Goal: Information Seeking & Learning: Check status

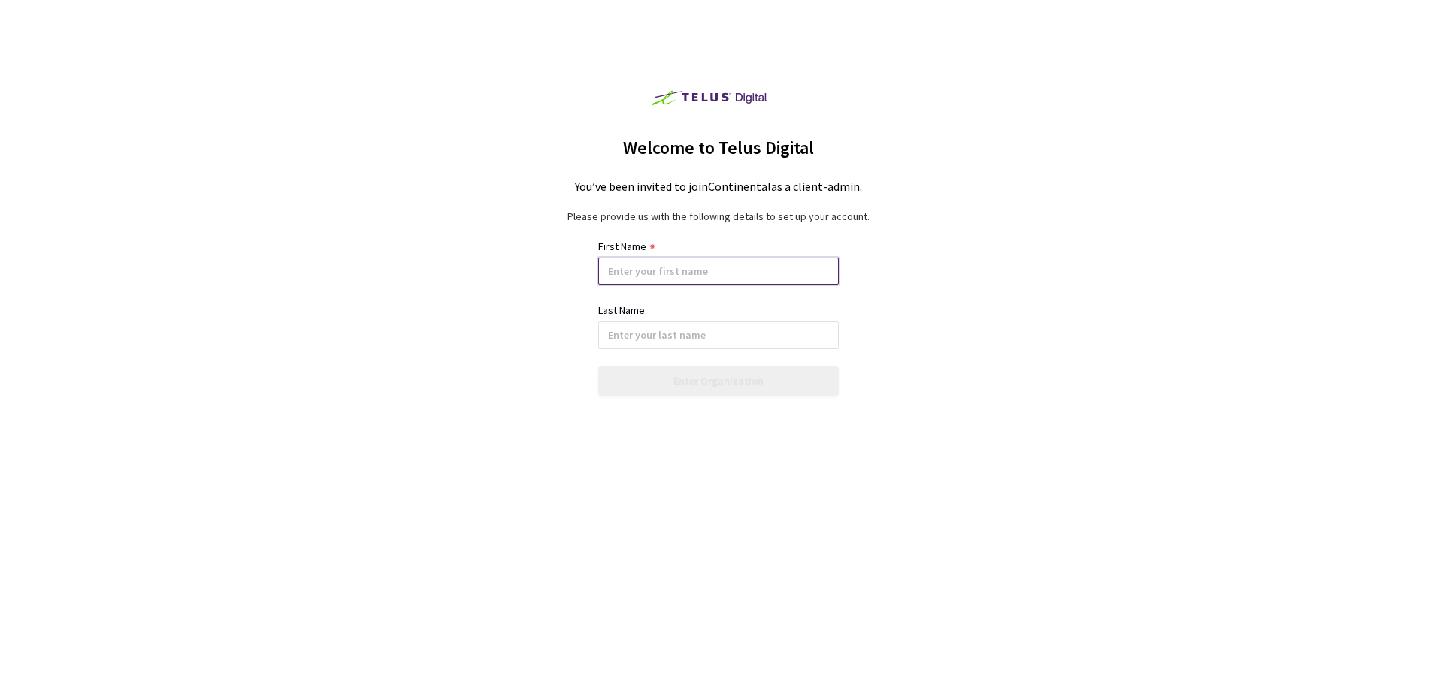
click at [735, 275] on input at bounding box center [718, 271] width 240 height 27
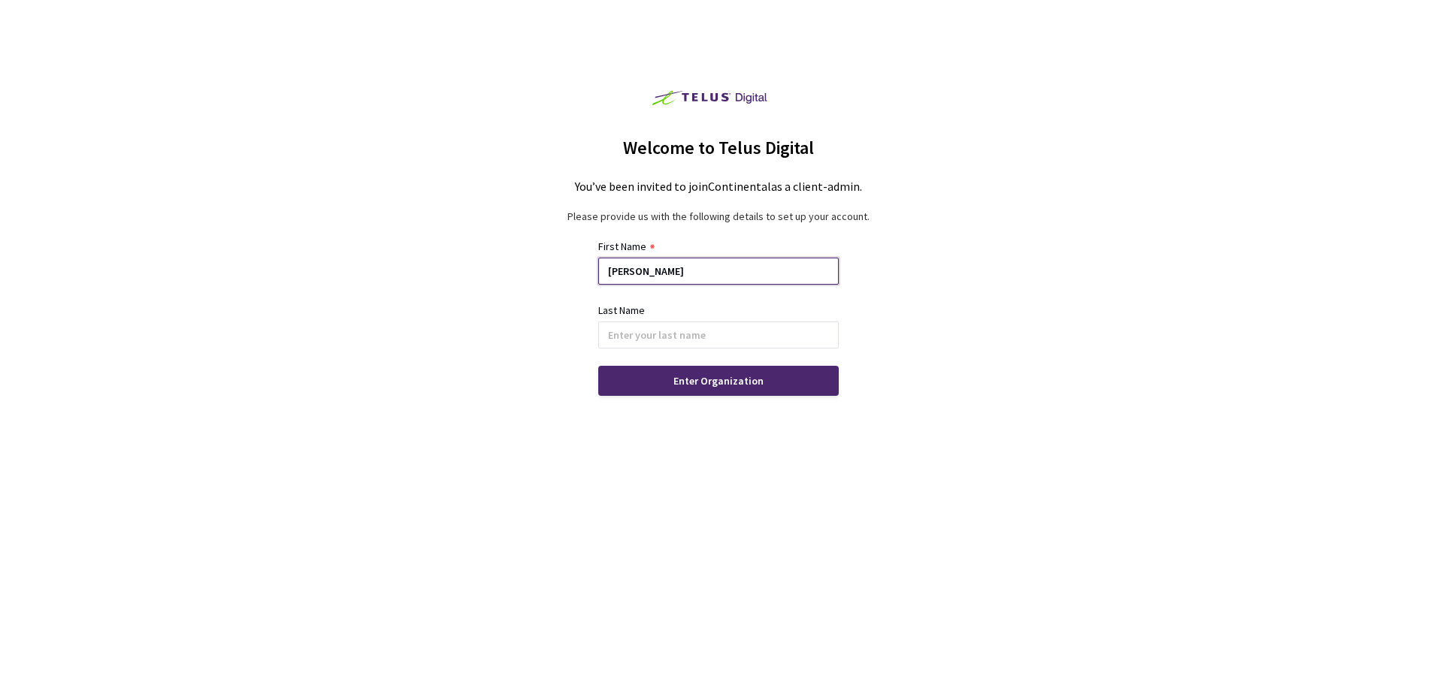
type input "[PERSON_NAME]"
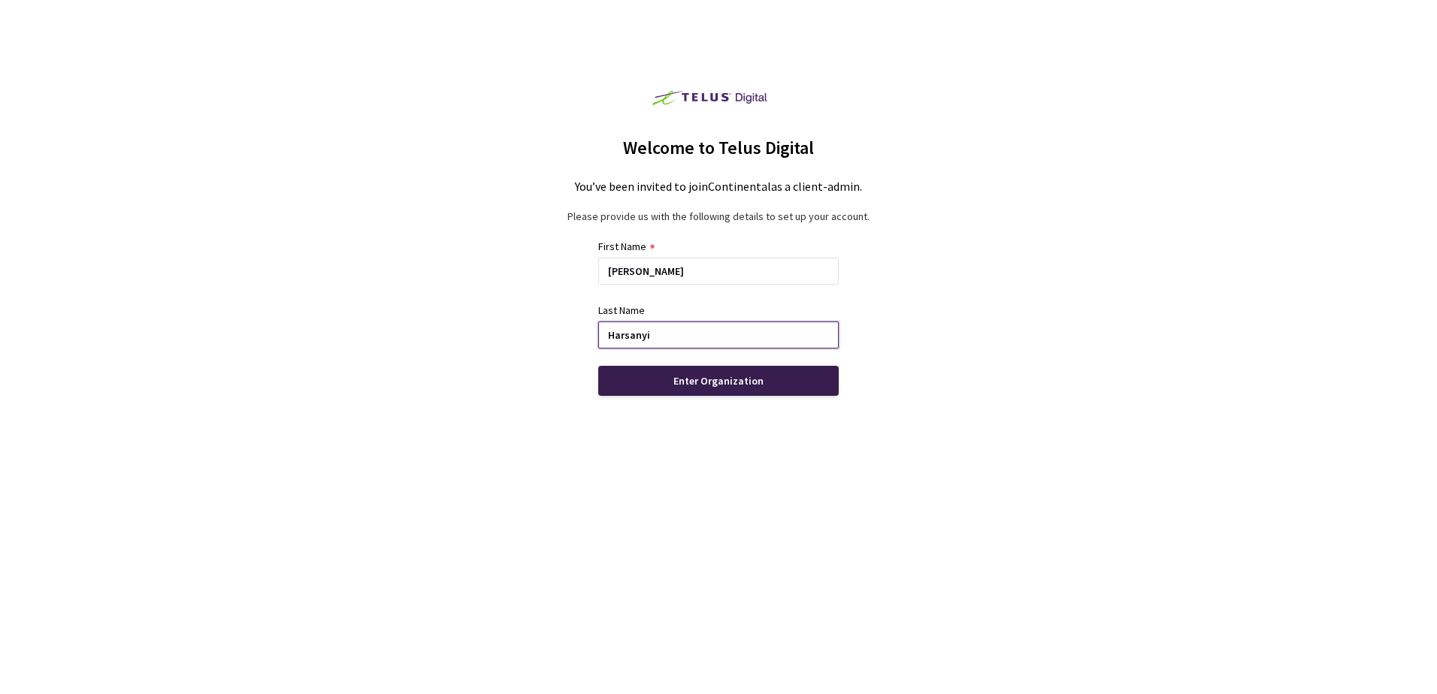
type input "Harsanyi"
click at [802, 376] on div "Enter Organization" at bounding box center [718, 381] width 240 height 30
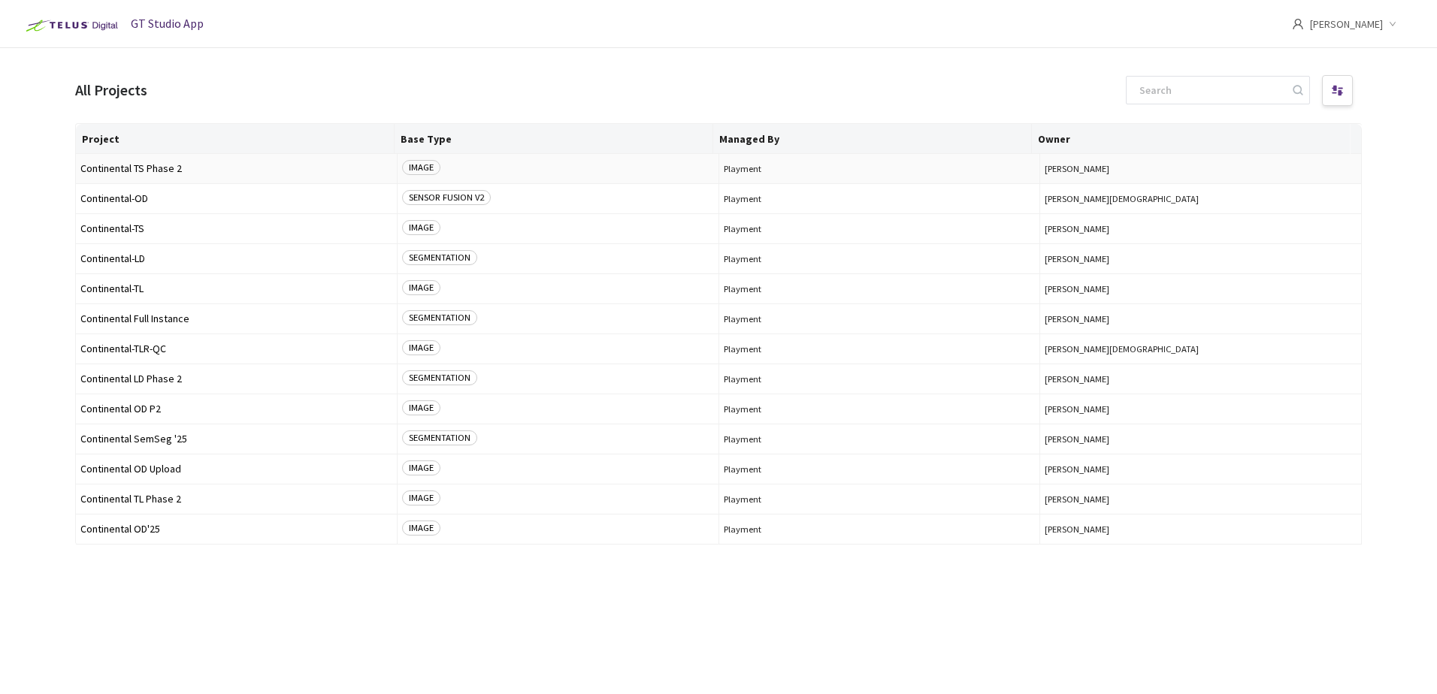
click at [231, 168] on span "Continental TS Phase 2" at bounding box center [236, 168] width 312 height 11
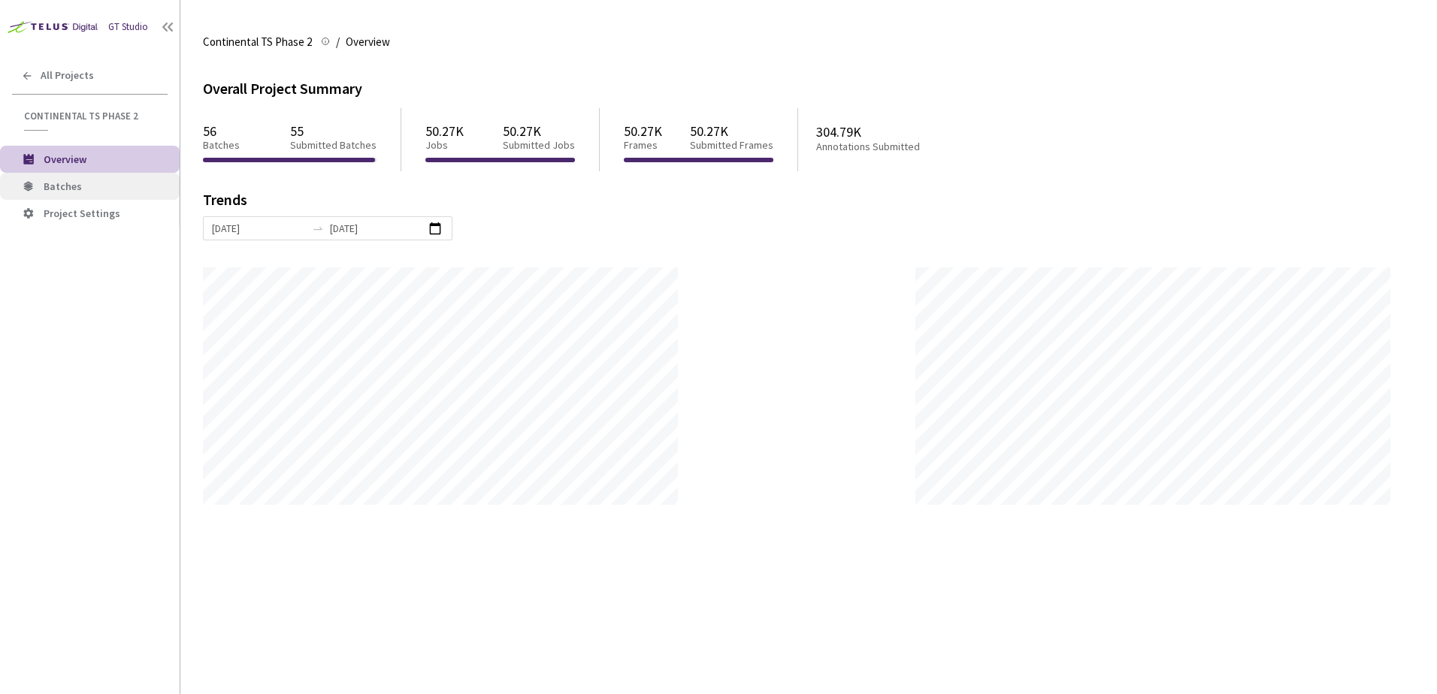
click at [93, 186] on span "Batches" at bounding box center [106, 186] width 124 height 13
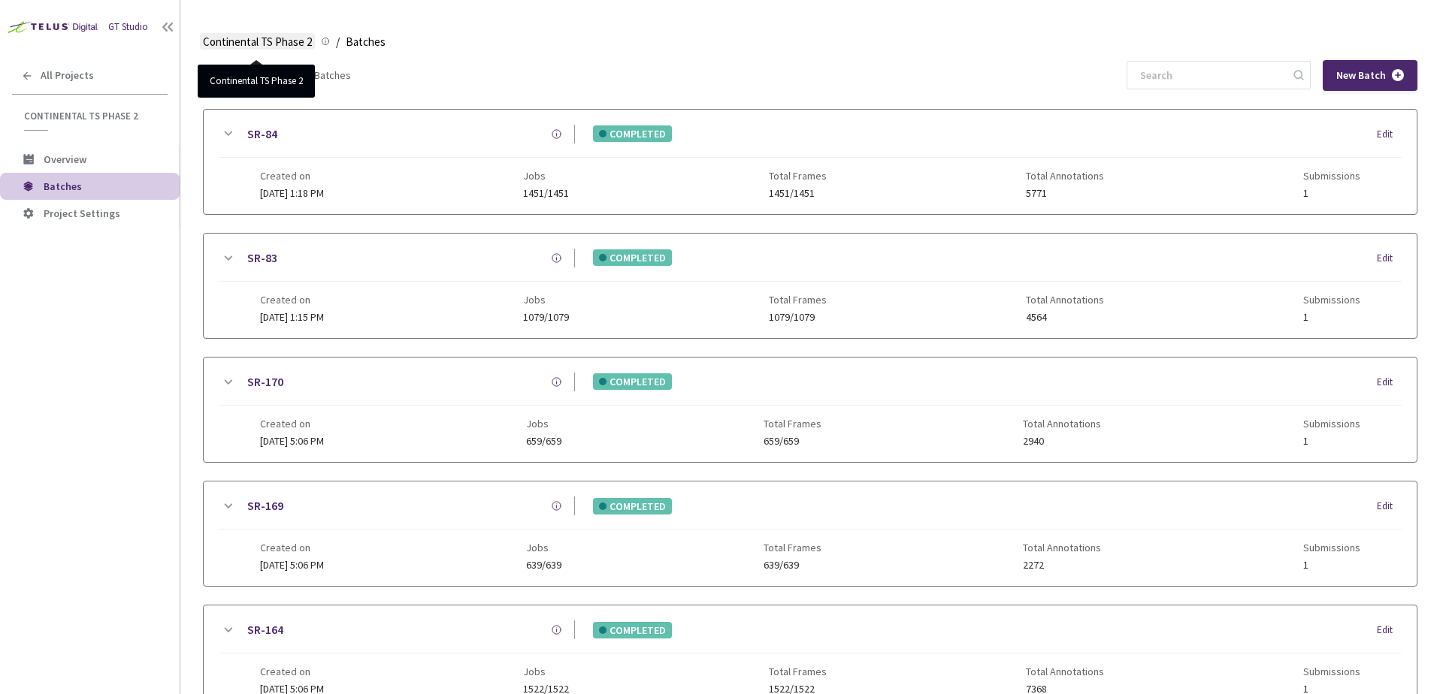
click at [246, 50] on span "Continental TS Phase 2" at bounding box center [257, 42] width 109 height 18
click at [259, 44] on span "Continental TS Phase 2" at bounding box center [257, 42] width 109 height 18
click at [317, 183] on div "Created on [DATE] 1:18 PM" at bounding box center [292, 184] width 64 height 29
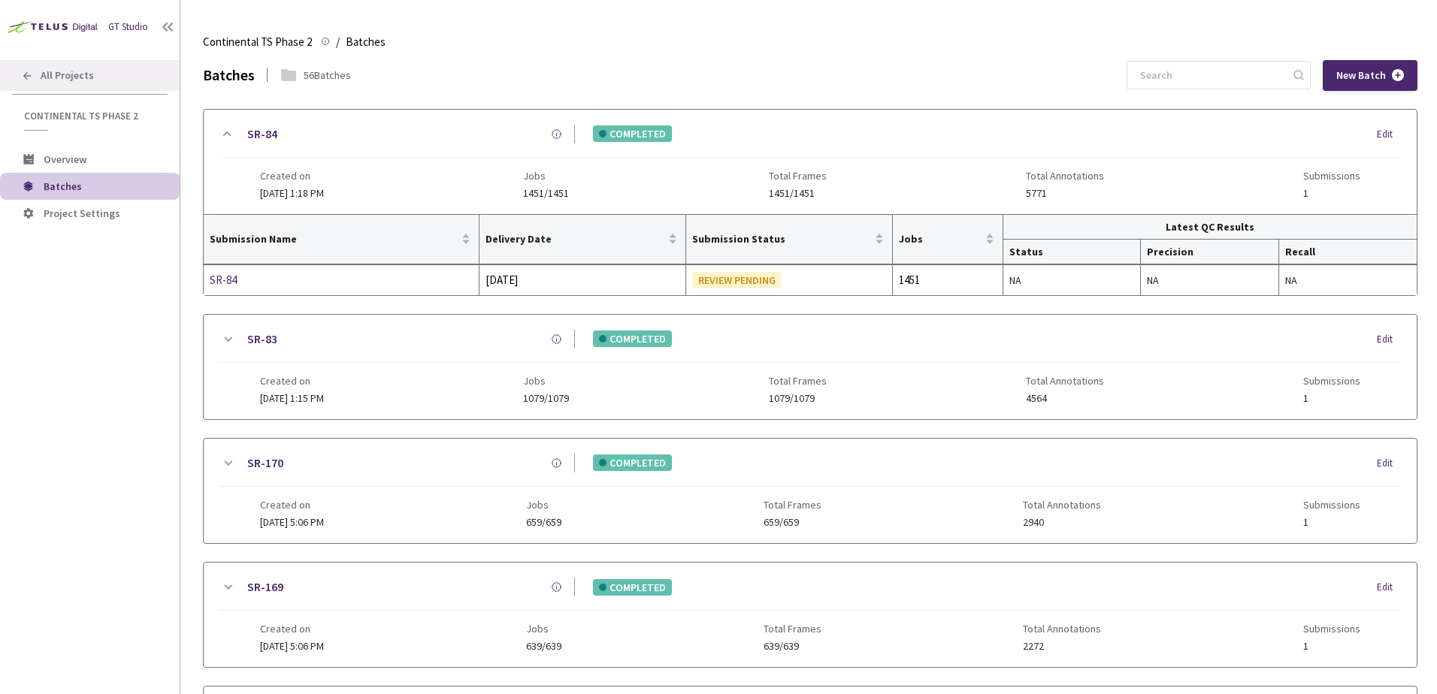
click at [75, 74] on span "All Projects" at bounding box center [67, 75] width 53 height 13
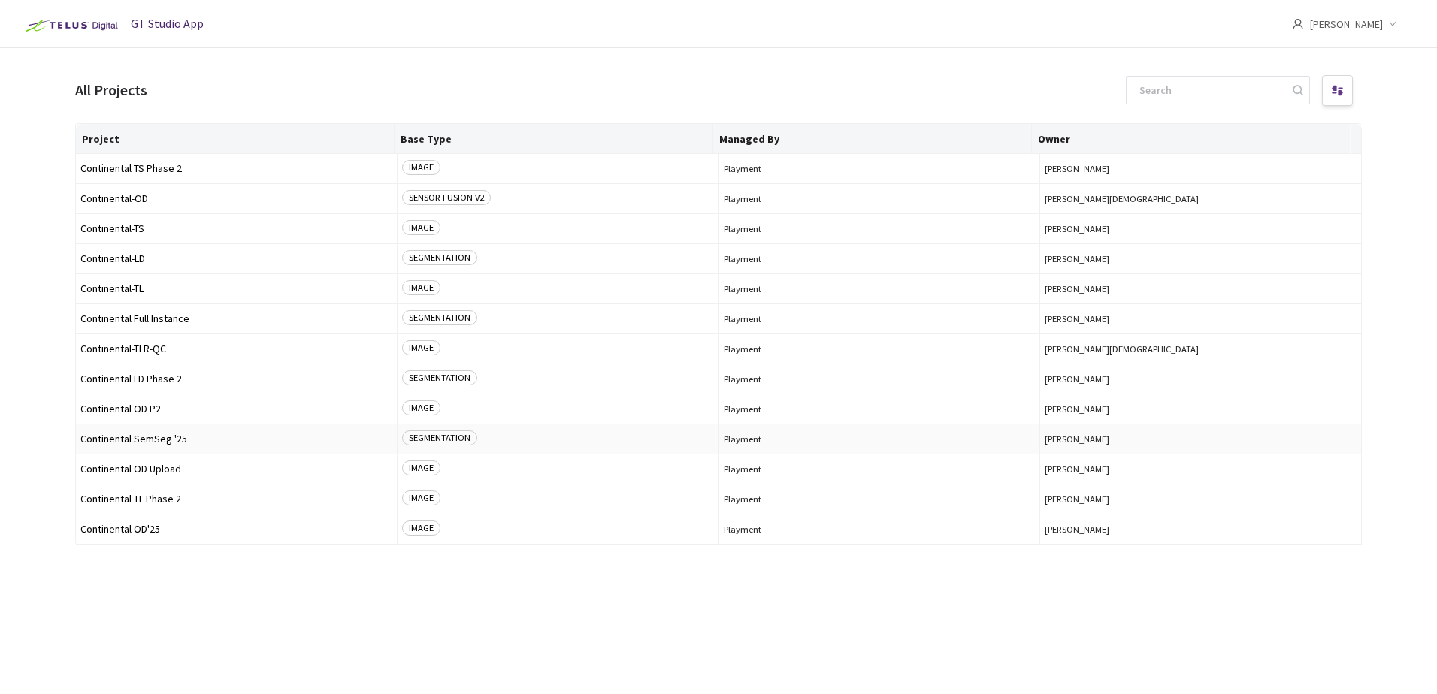
click at [180, 431] on td "Continental SemSeg '25" at bounding box center [237, 440] width 322 height 30
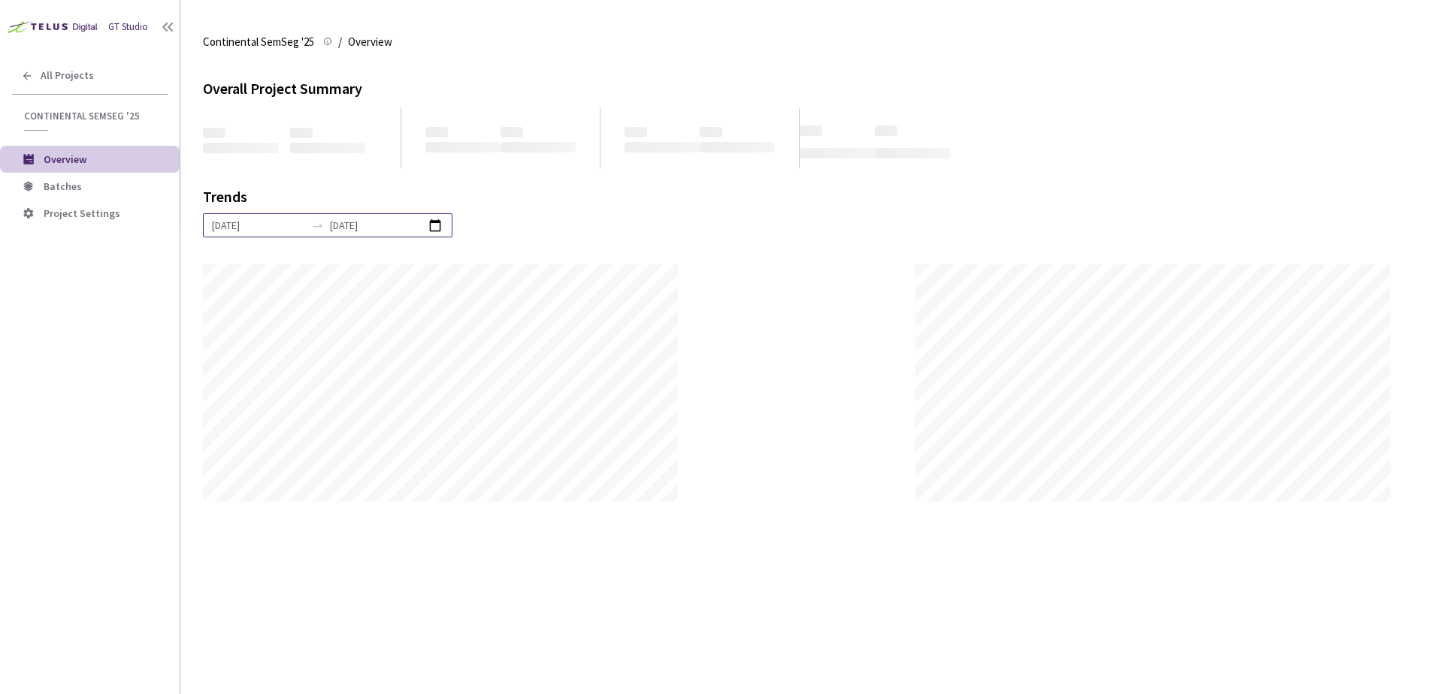
scroll to position [694, 1437]
click at [61, 183] on span "Batches" at bounding box center [63, 187] width 38 height 14
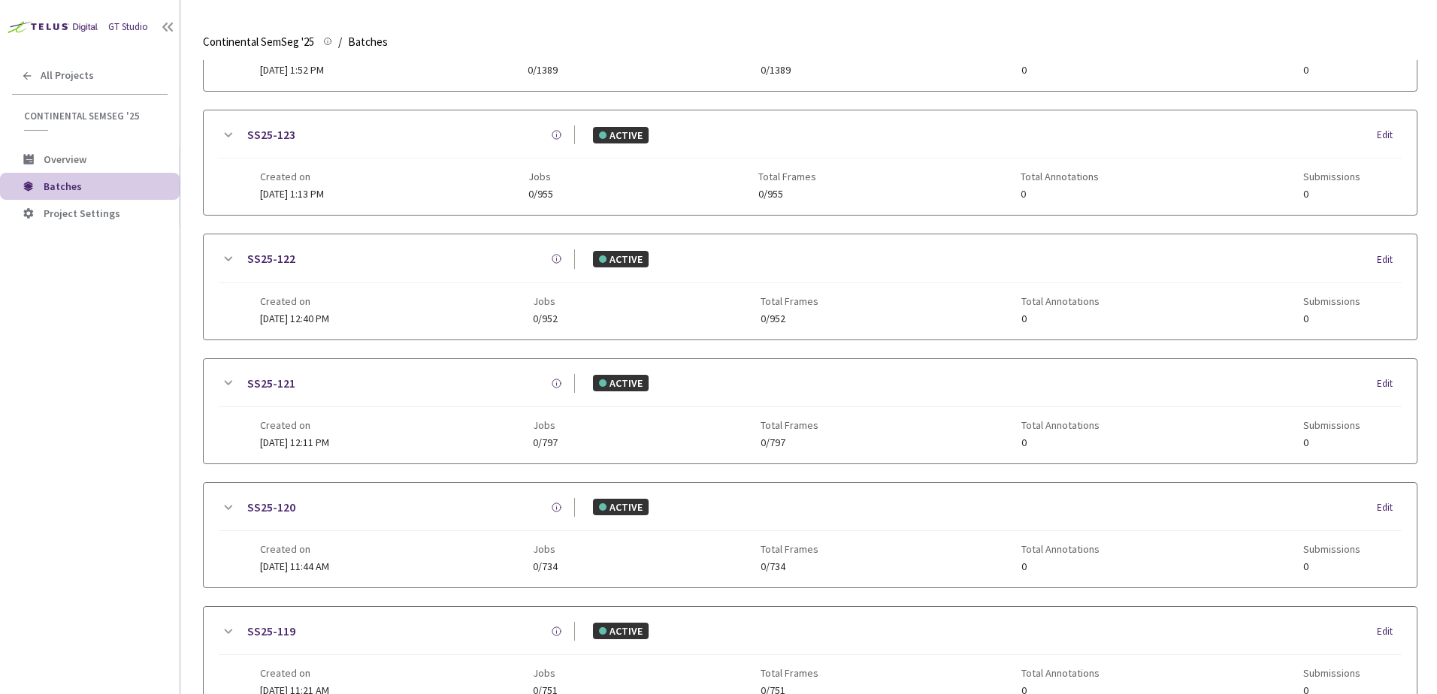
scroll to position [725, 0]
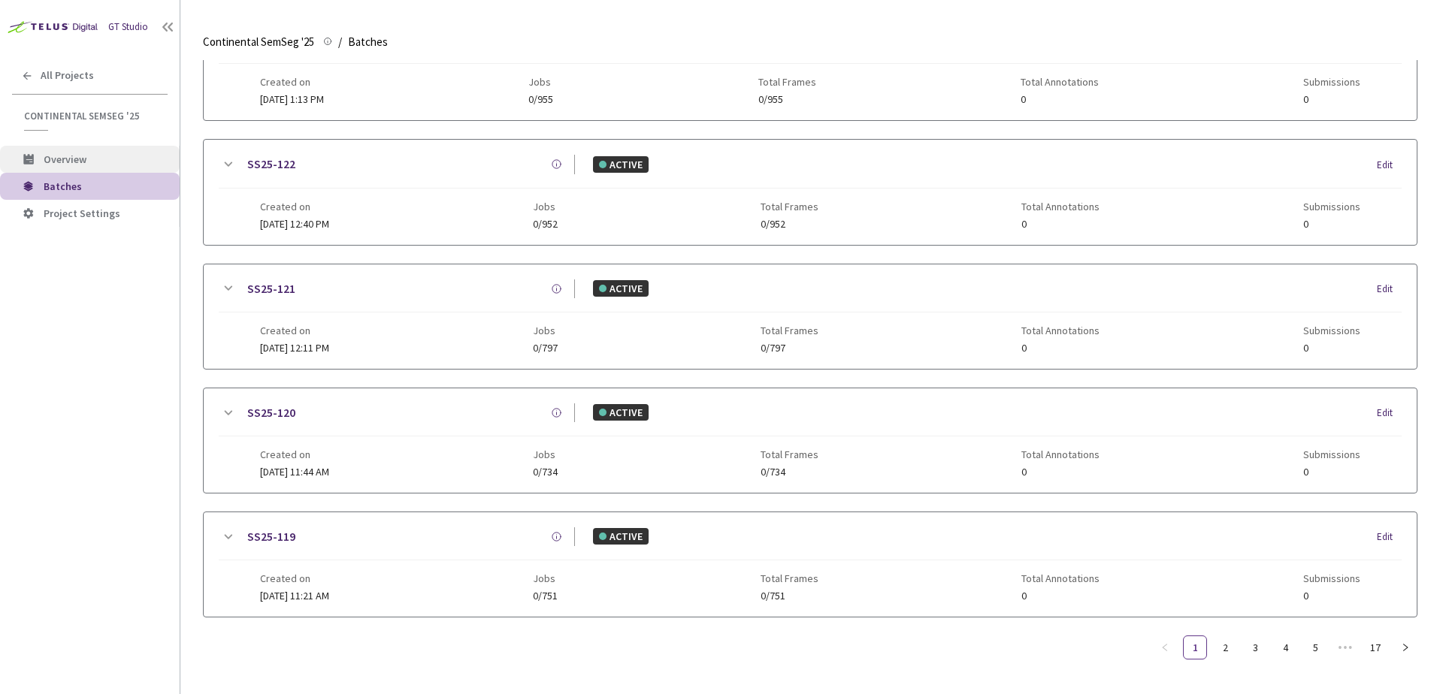
click at [97, 163] on span "Overview" at bounding box center [106, 159] width 124 height 13
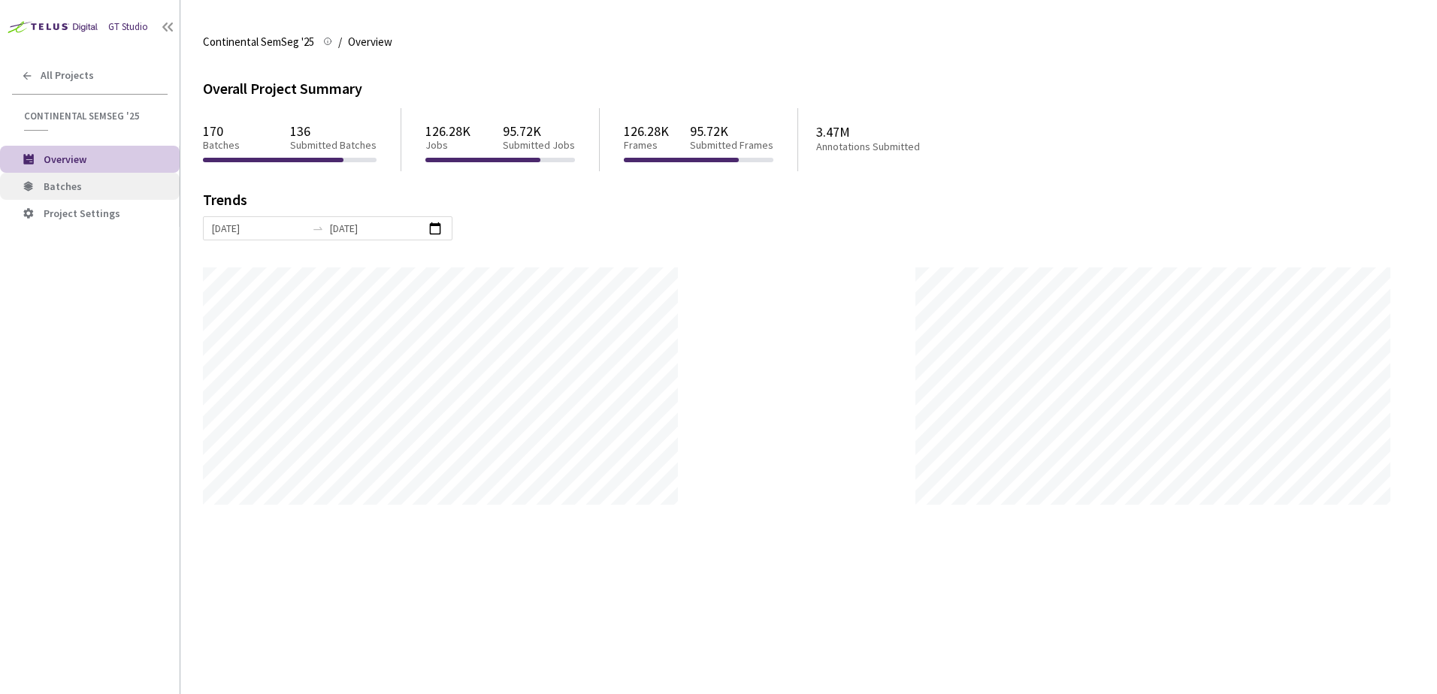
scroll to position [694, 1437]
click at [132, 210] on span "Project Settings" at bounding box center [106, 213] width 124 height 13
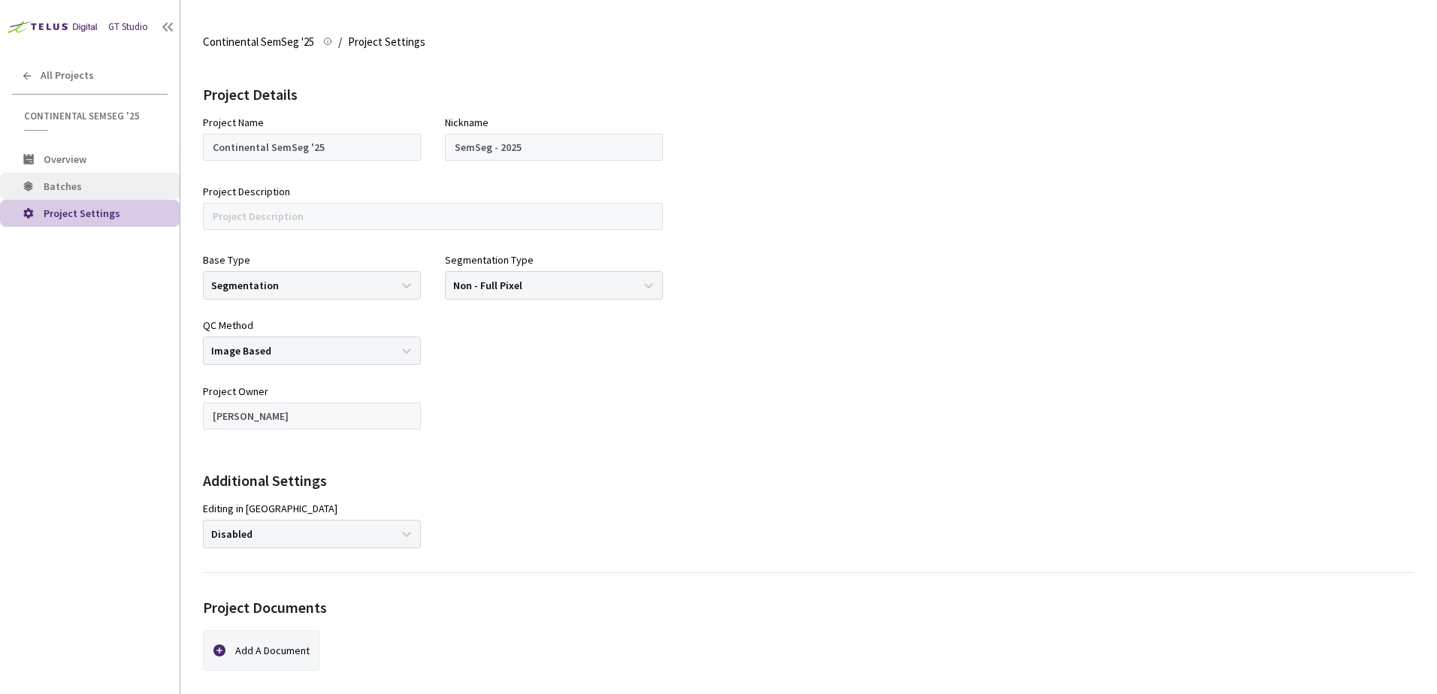
click at [75, 189] on span "Batches" at bounding box center [63, 187] width 38 height 14
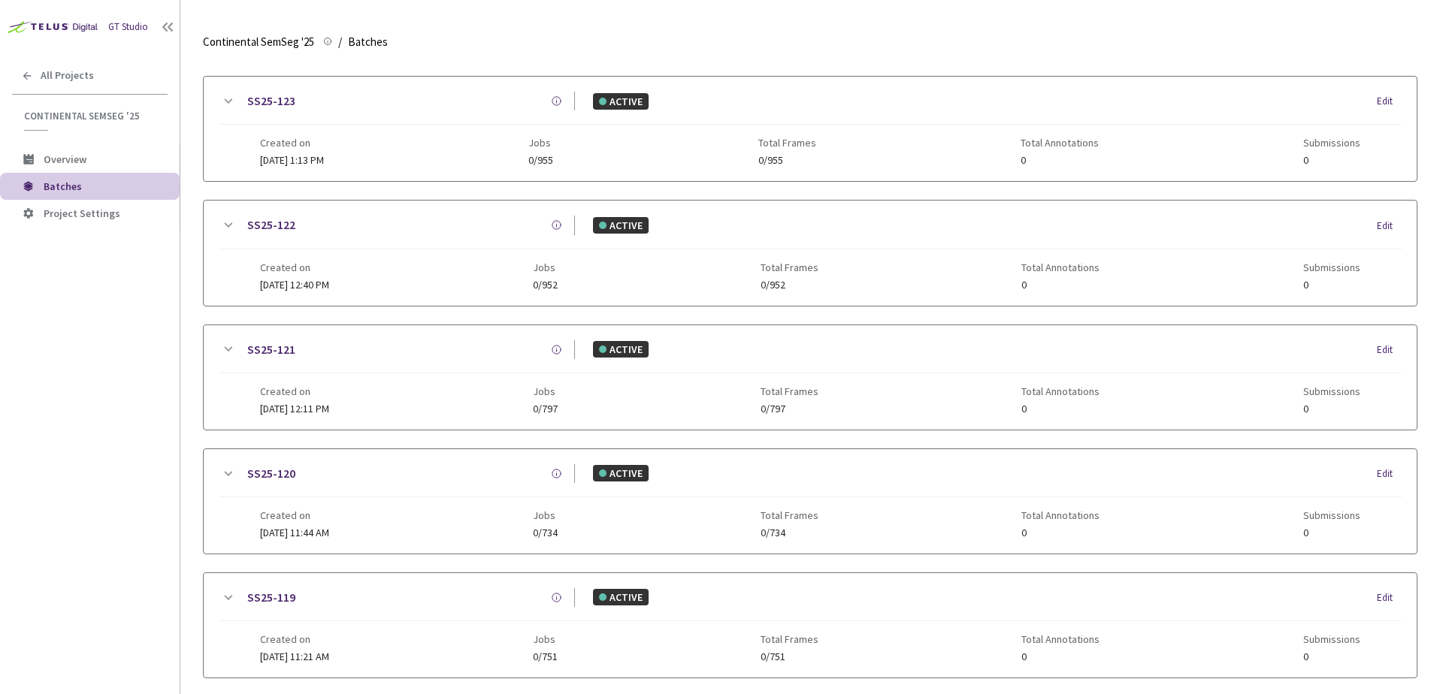
scroll to position [725, 0]
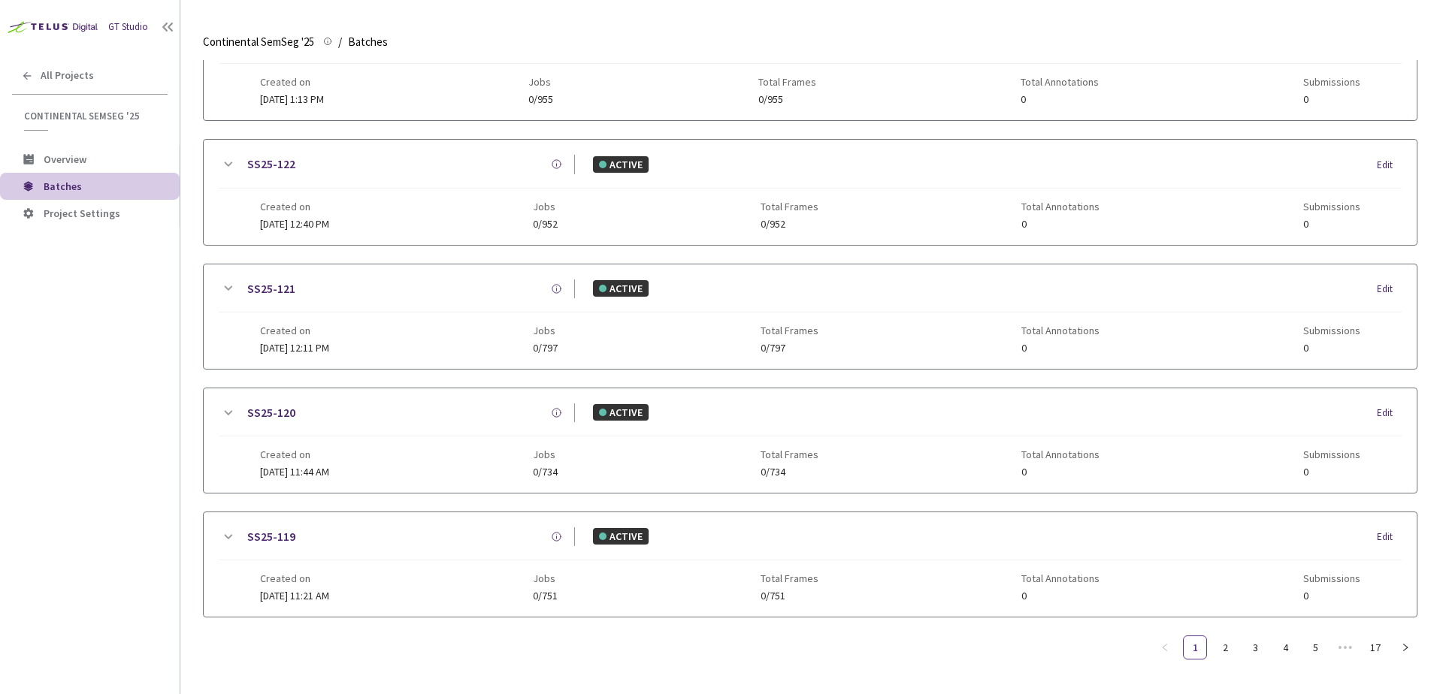
click at [228, 404] on icon at bounding box center [228, 413] width 18 height 18
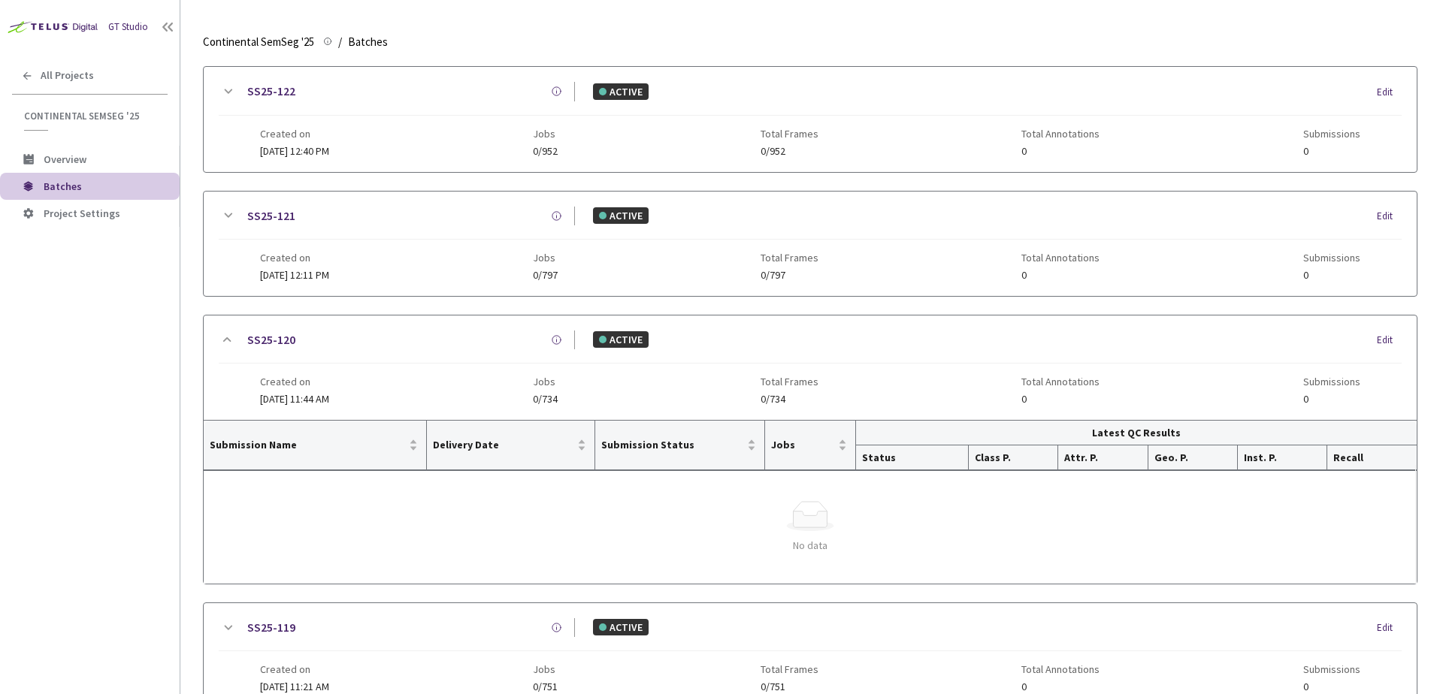
scroll to position [878, 0]
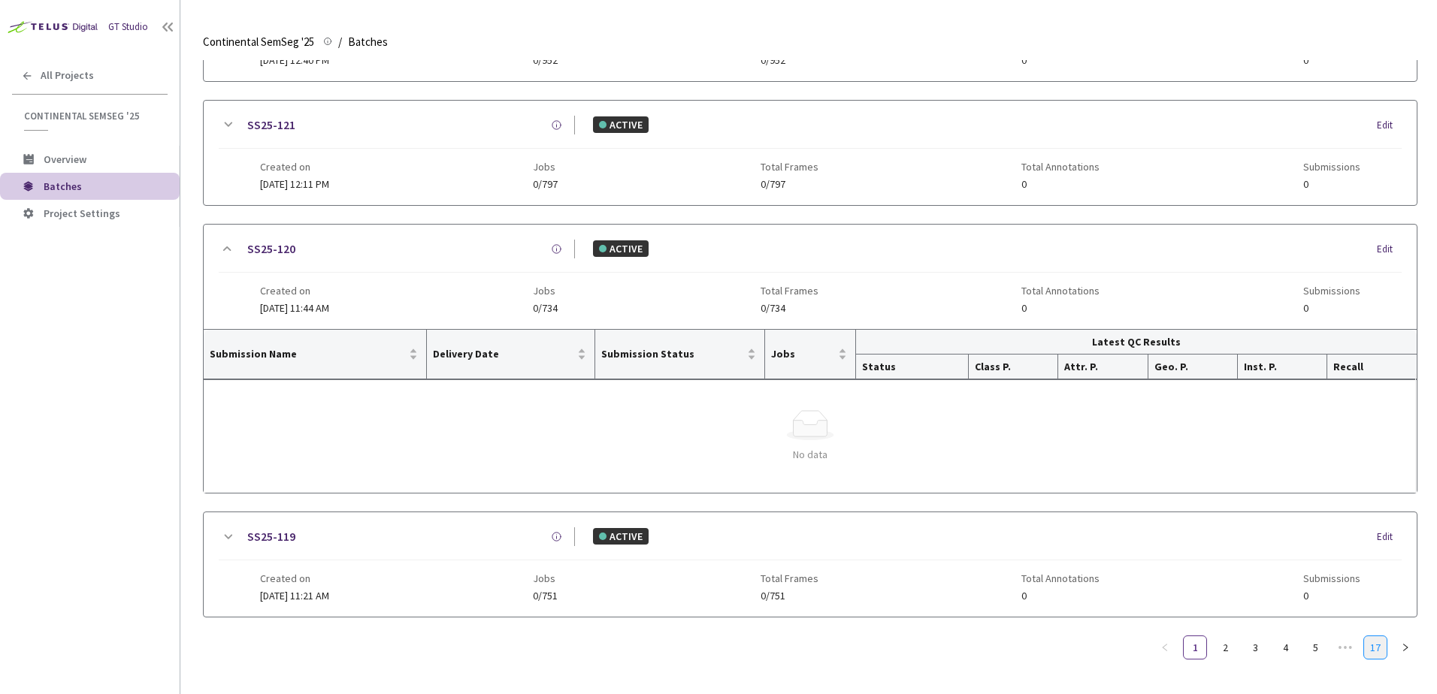
click at [1385, 644] on link "17" at bounding box center [1375, 647] width 23 height 23
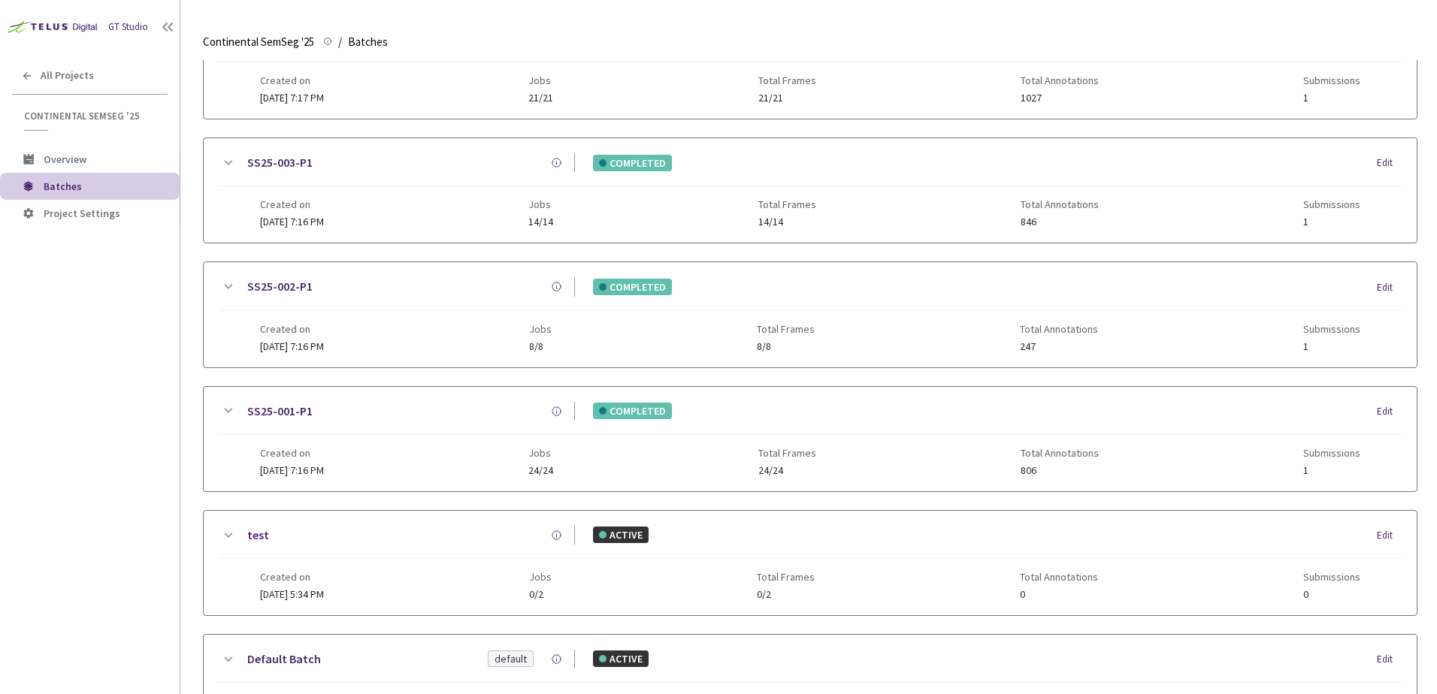
scroll to position [714, 0]
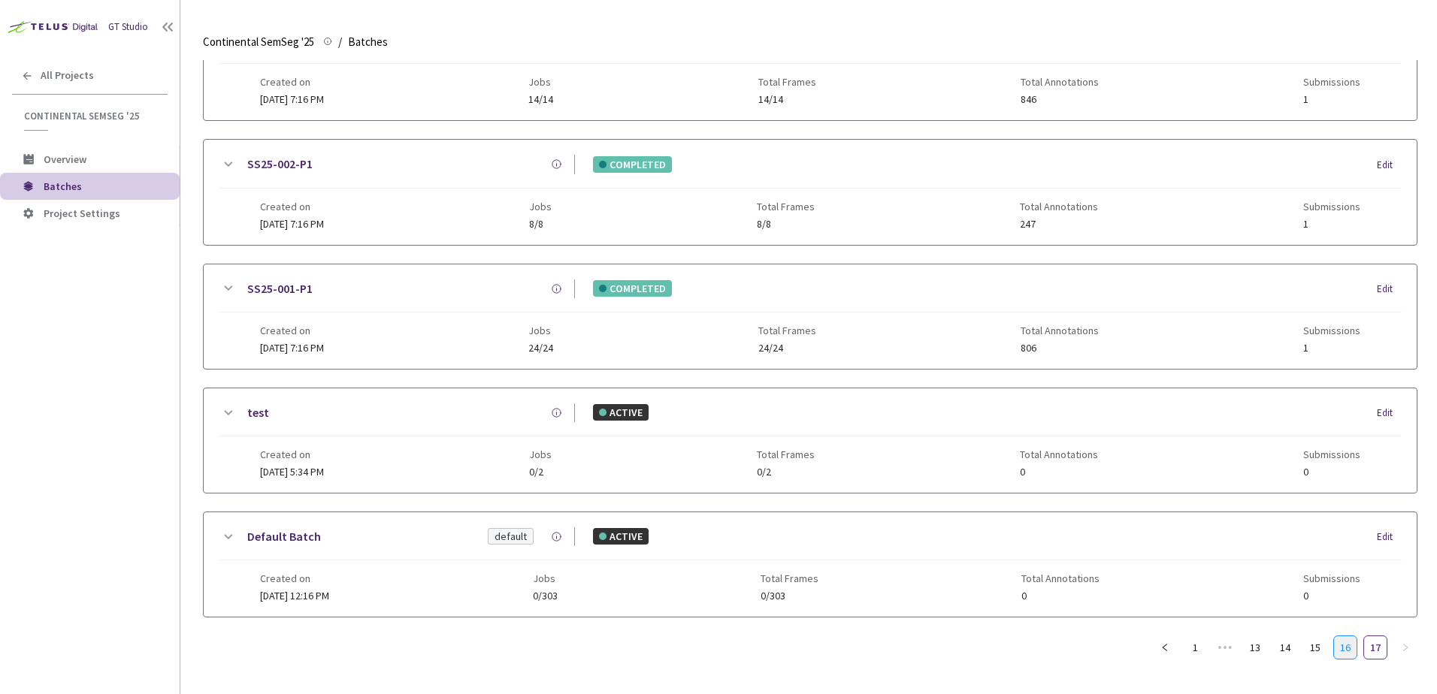
click at [1334, 645] on link "16" at bounding box center [1345, 647] width 23 height 23
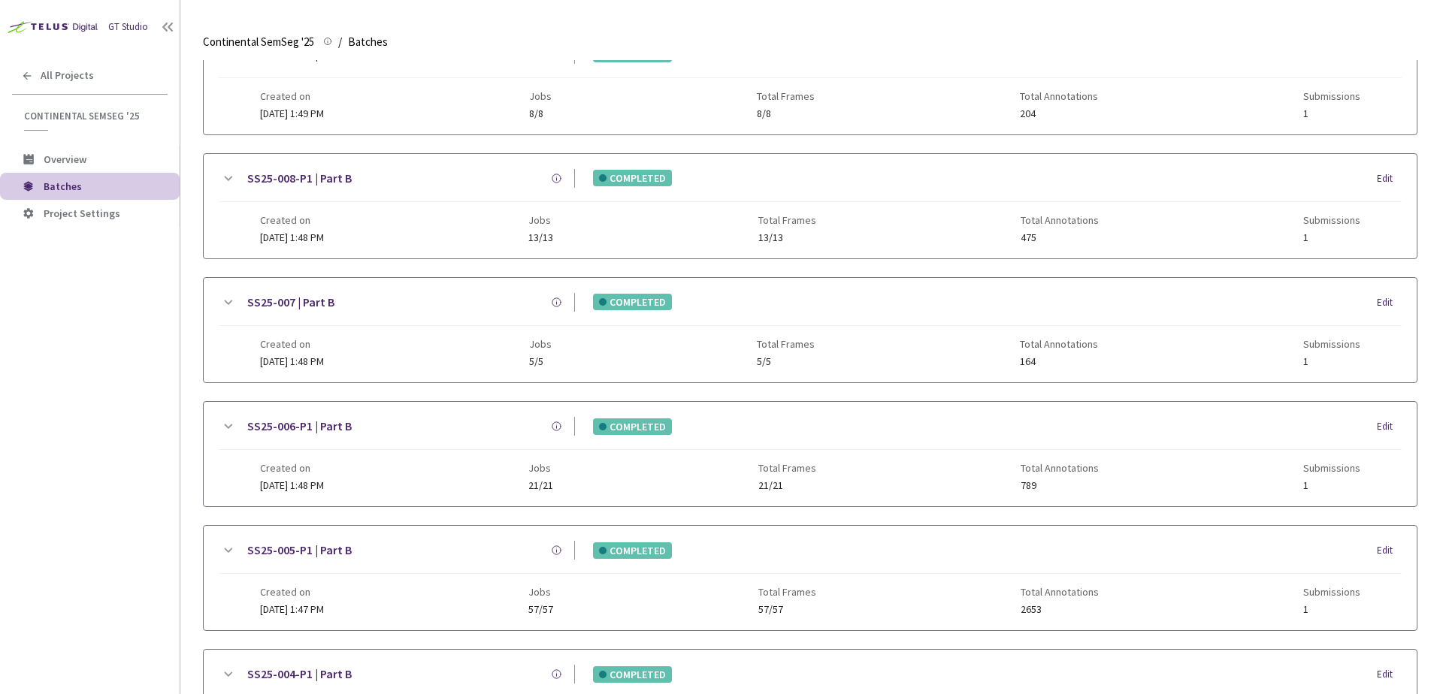
scroll to position [0, 0]
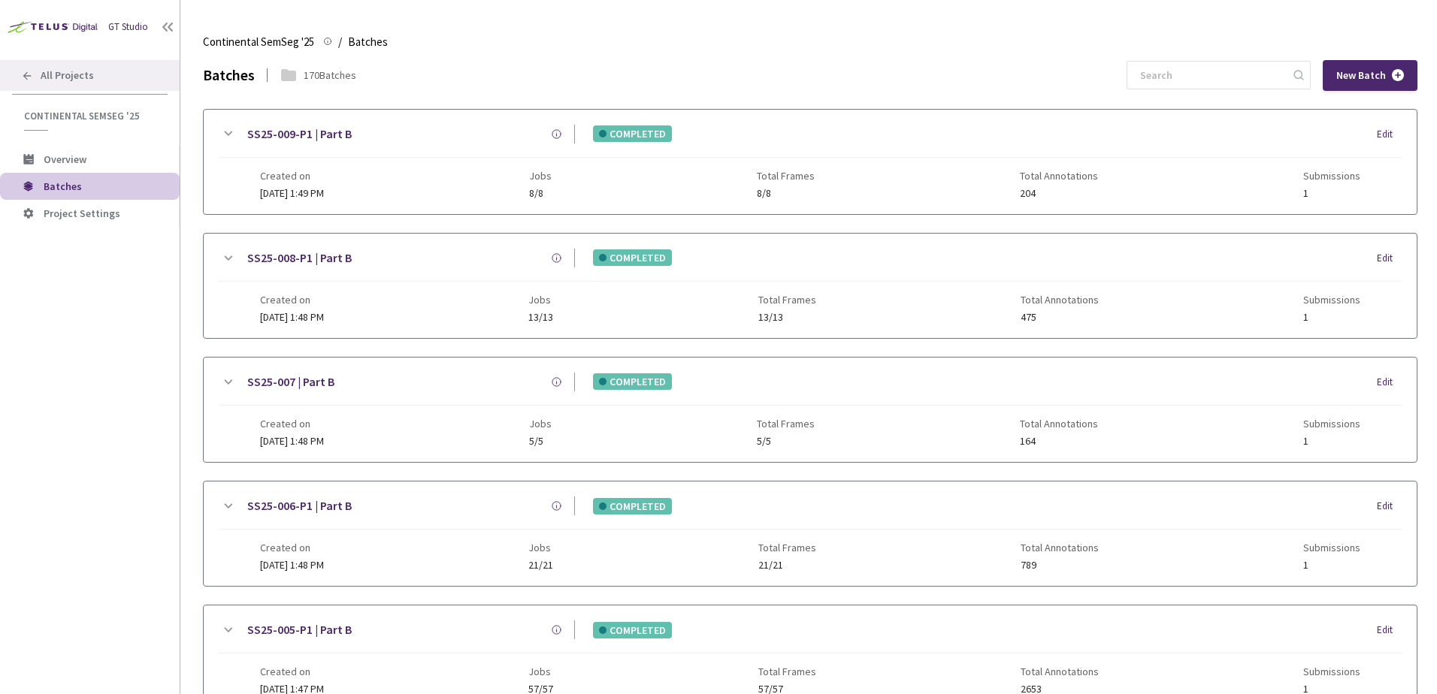
click at [67, 70] on span "All Projects" at bounding box center [67, 75] width 53 height 13
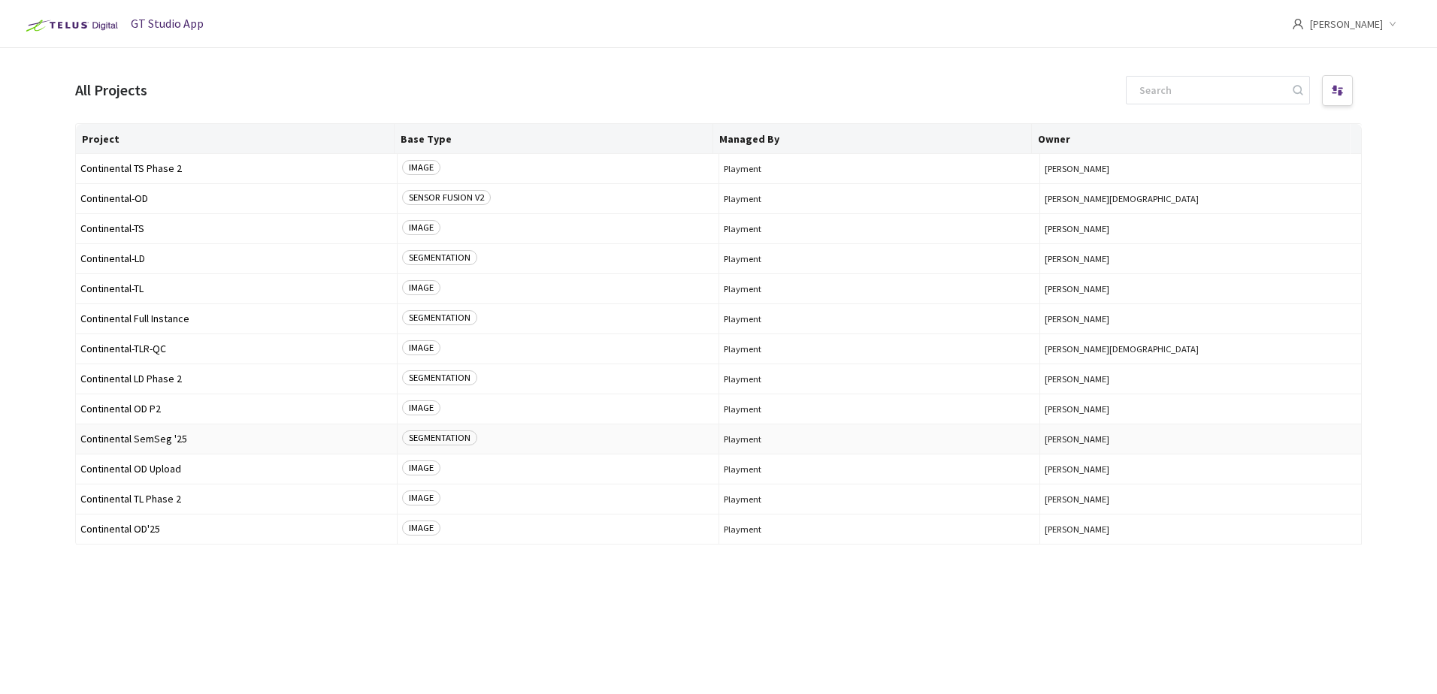
click at [152, 440] on span "Continental SemSeg '25" at bounding box center [236, 439] width 312 height 11
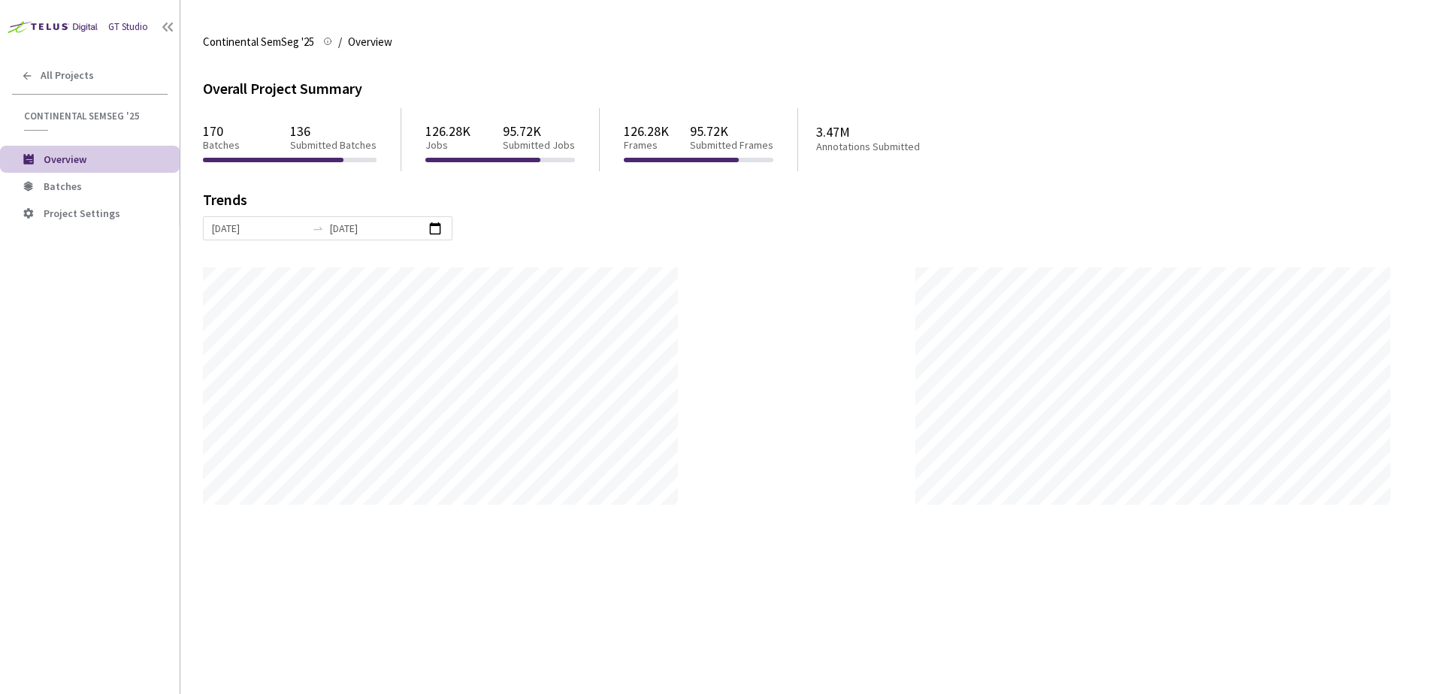
scroll to position [694, 1437]
click at [77, 185] on span "Batches" at bounding box center [63, 187] width 38 height 14
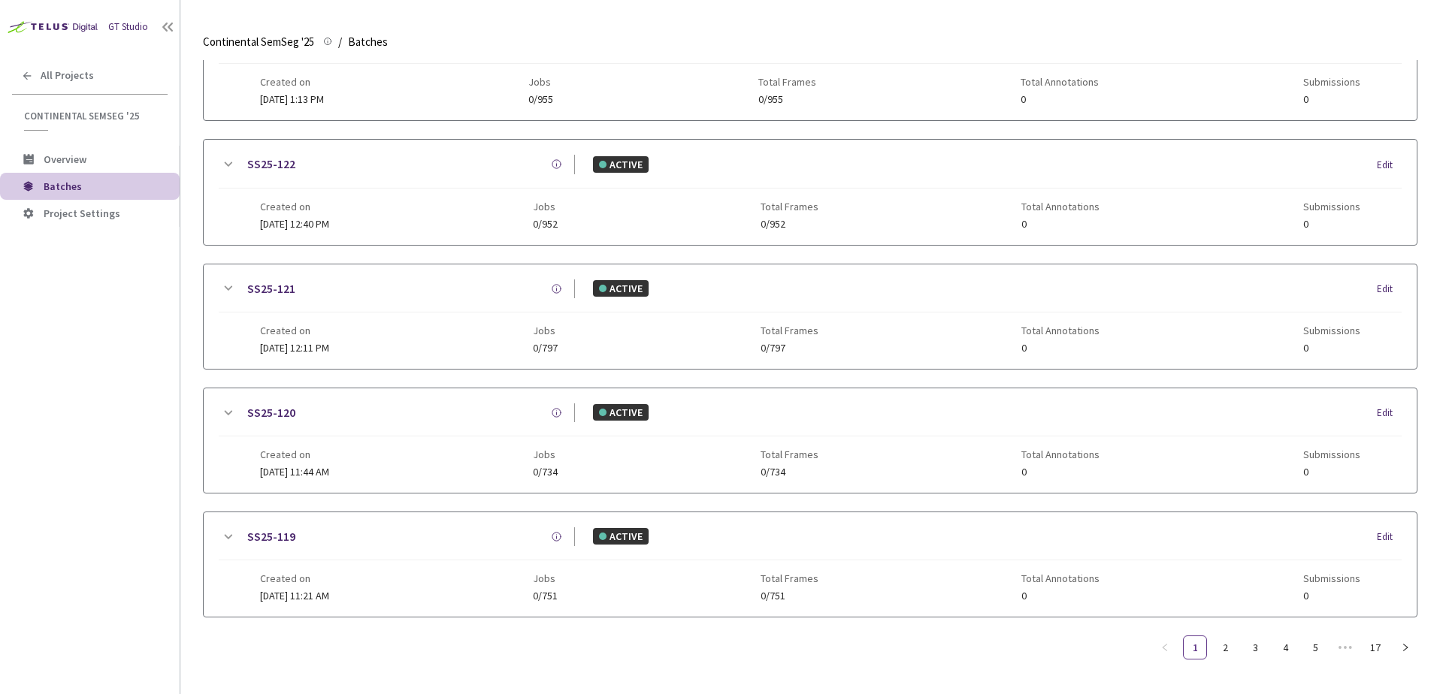
scroll to position [714, 0]
click at [1310, 650] on link "5" at bounding box center [1315, 647] width 23 height 23
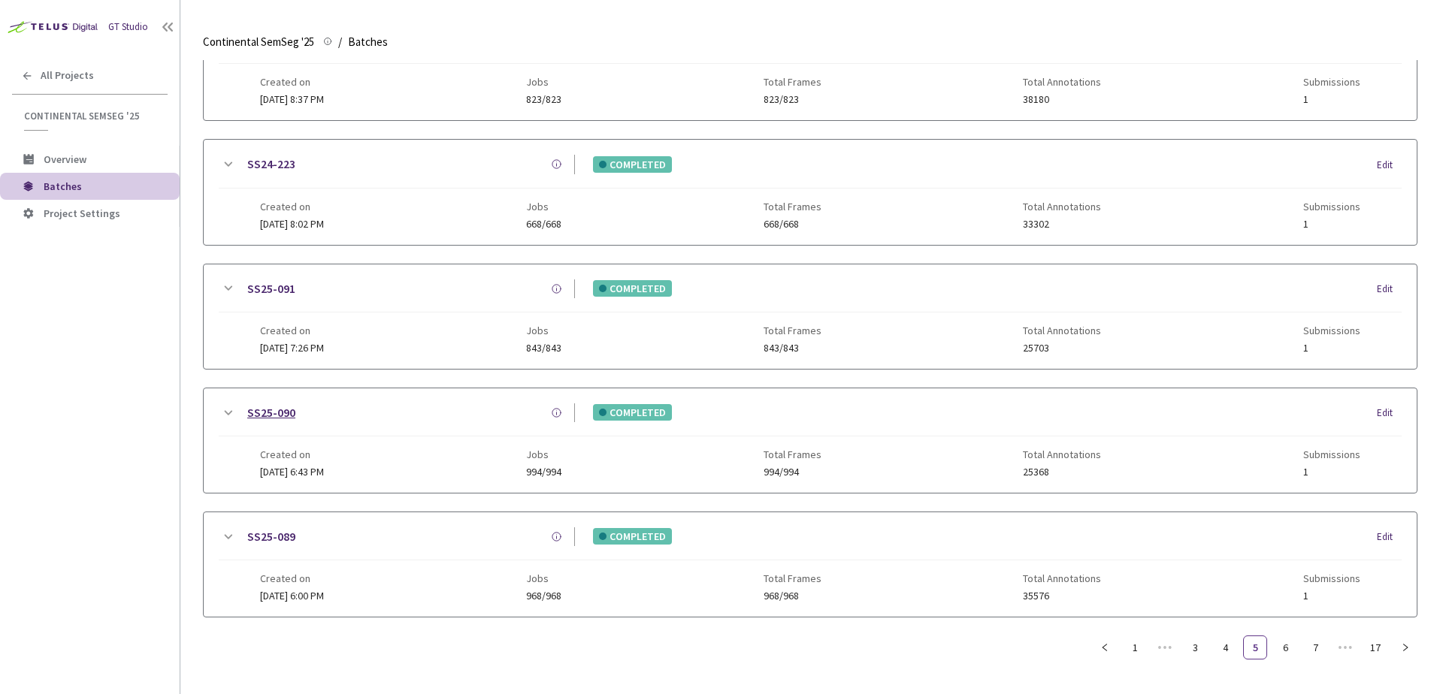
click at [295, 416] on div "SS25-090" at bounding box center [272, 412] width 50 height 19
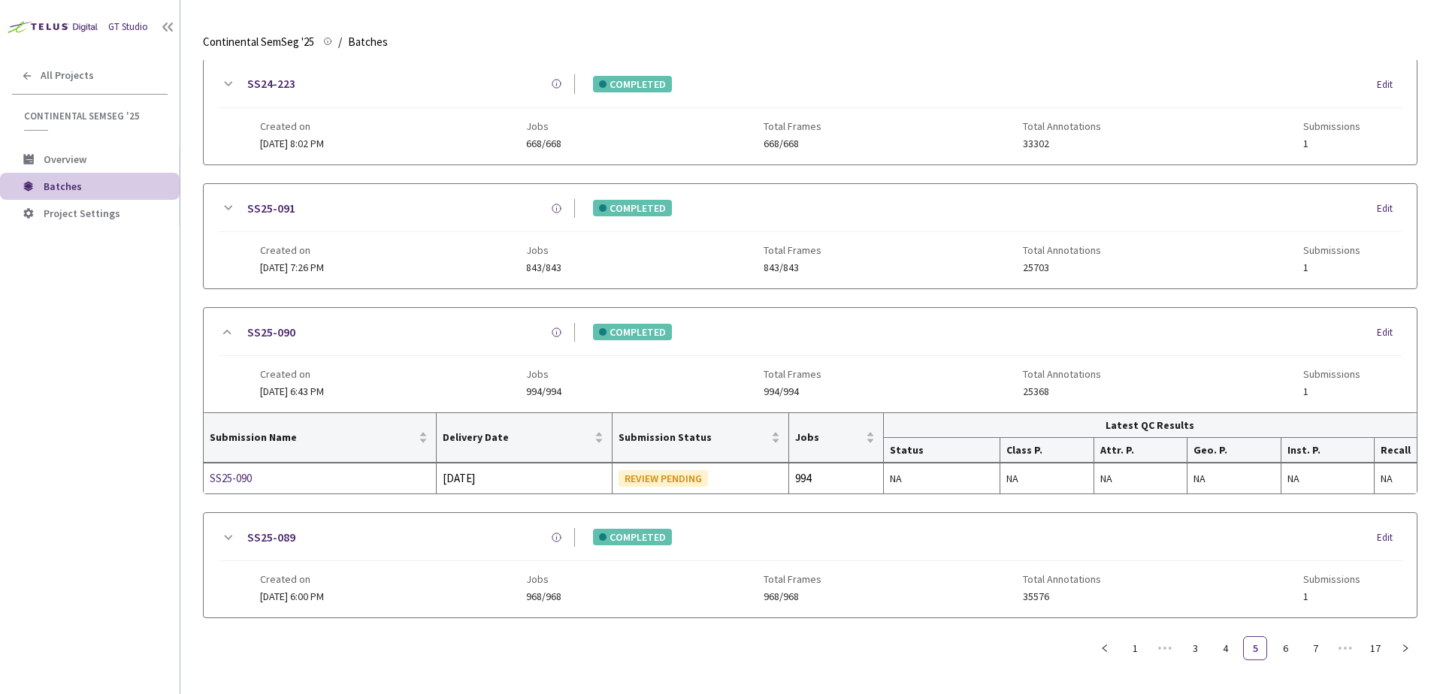
scroll to position [795, 0]
click at [649, 577] on div "Created on [DATE] 6:00 PM Jobs 968/968 Total Frames 968/968 Total Annotations 3…" at bounding box center [810, 581] width 1100 height 41
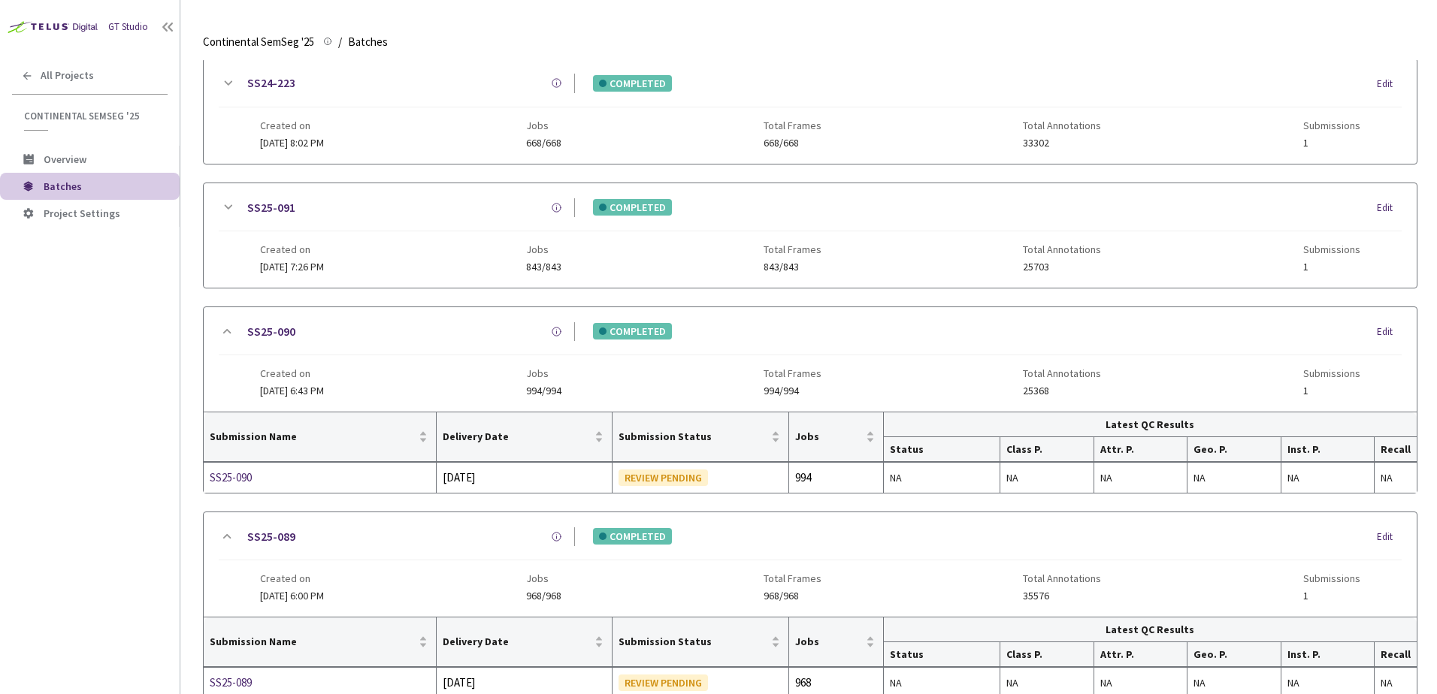
scroll to position [876, 0]
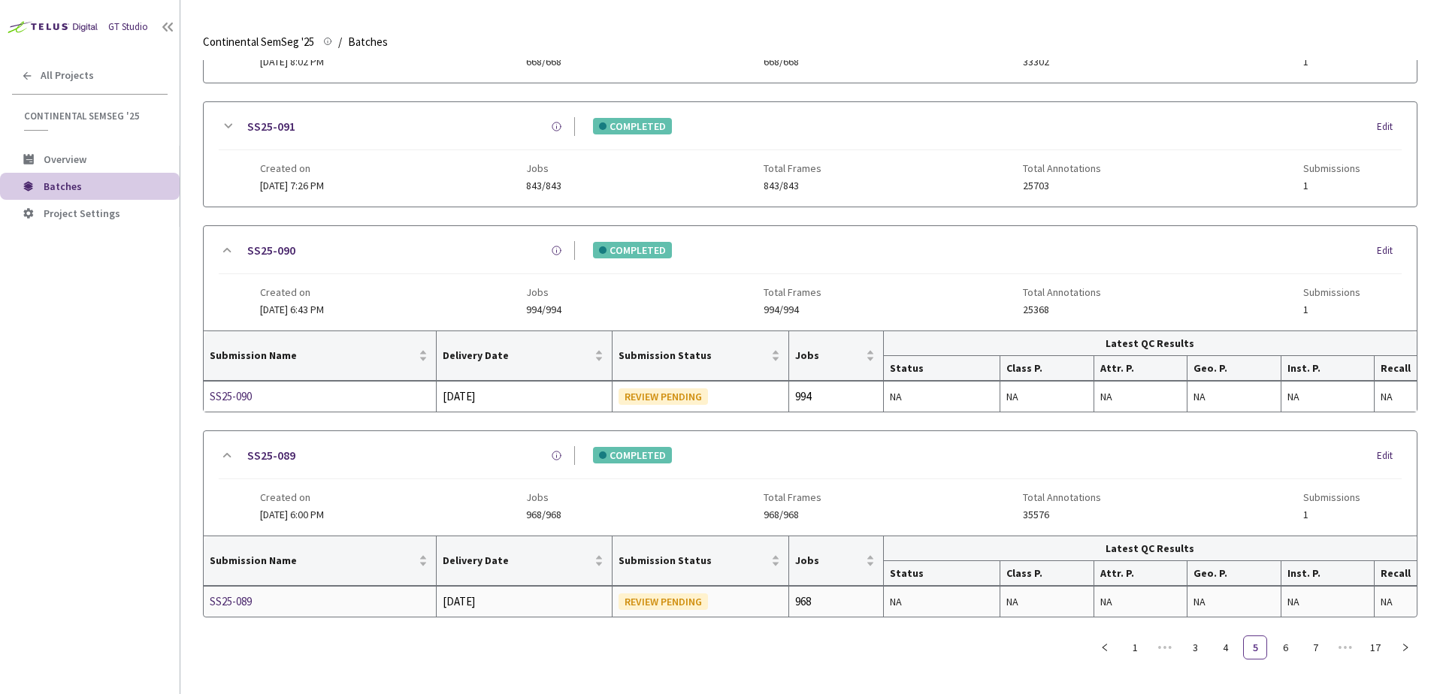
click at [687, 603] on div "REVIEW PENDING" at bounding box center [662, 602] width 89 height 17
click at [1372, 652] on link "17" at bounding box center [1375, 647] width 23 height 23
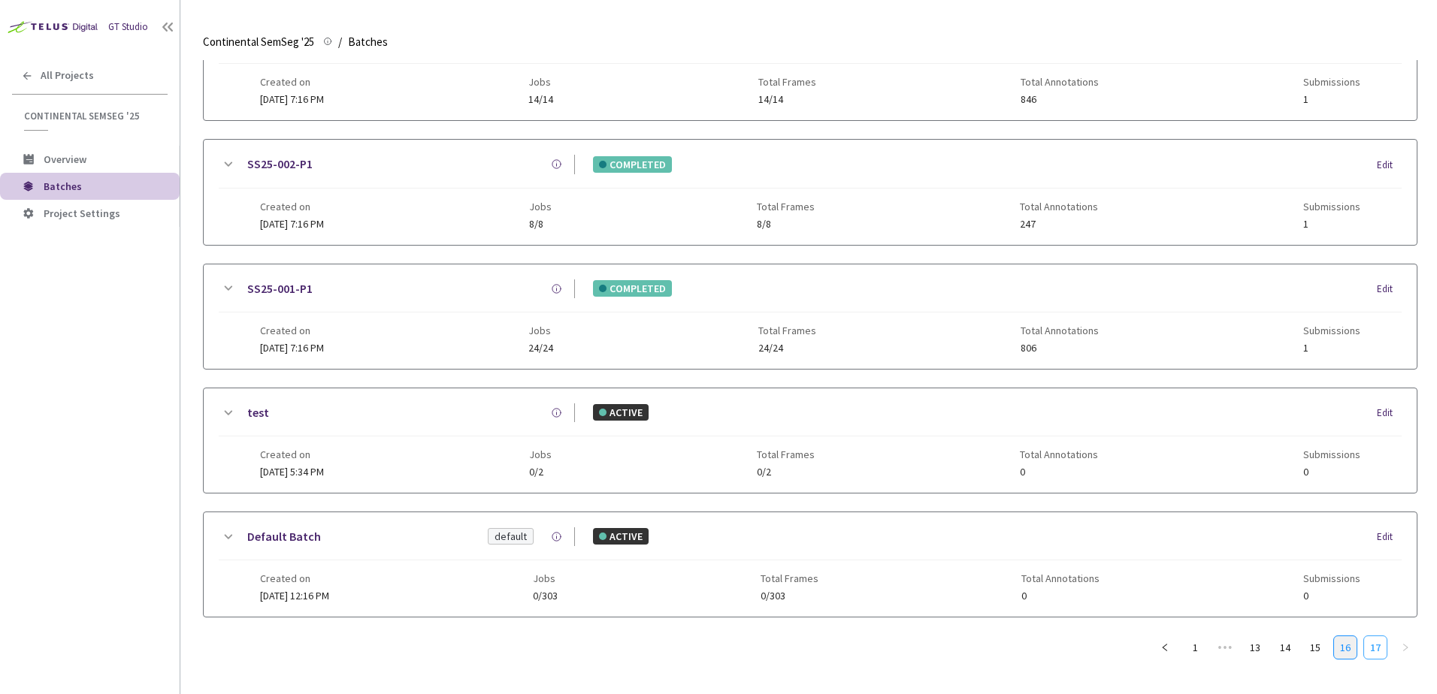
scroll to position [714, 0]
click at [422, 304] on div "SS25-001-P1 COMPLETED Edit" at bounding box center [810, 295] width 1183 height 33
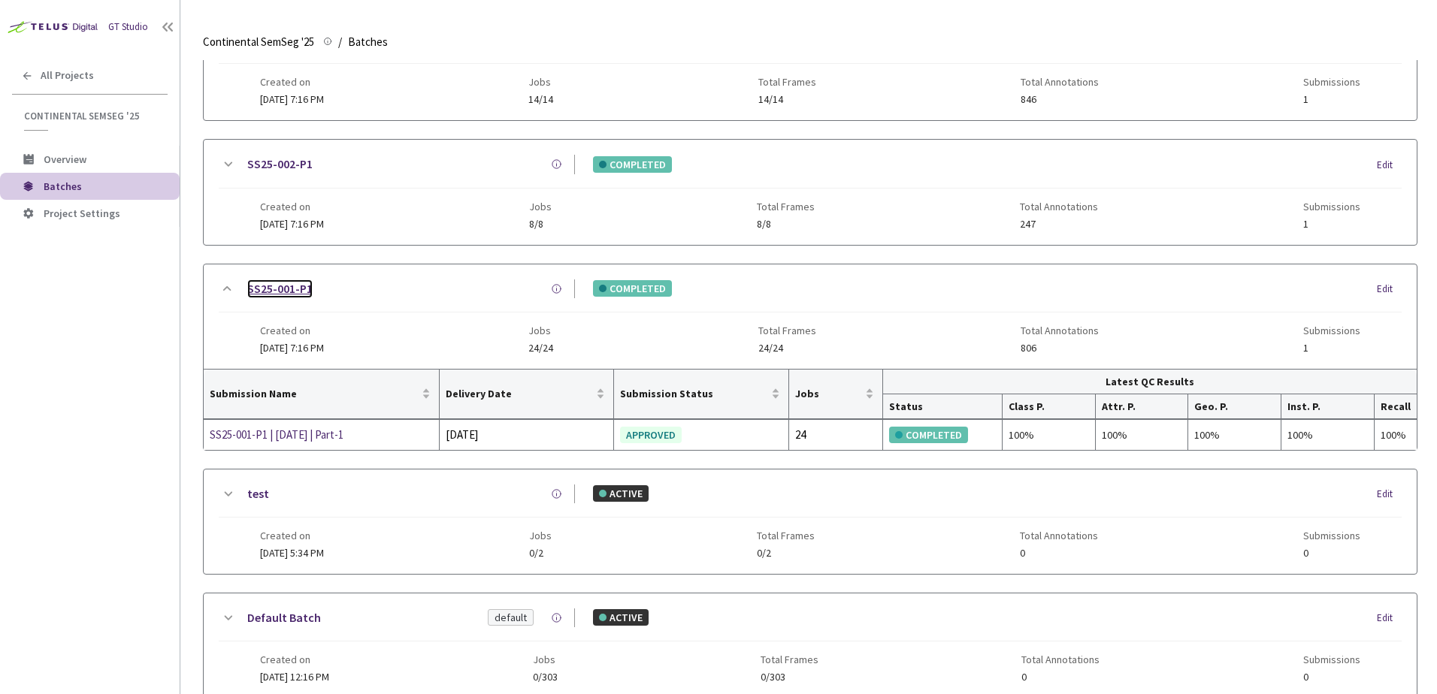
click at [293, 291] on link "SS25-001-P1" at bounding box center [279, 288] width 65 height 19
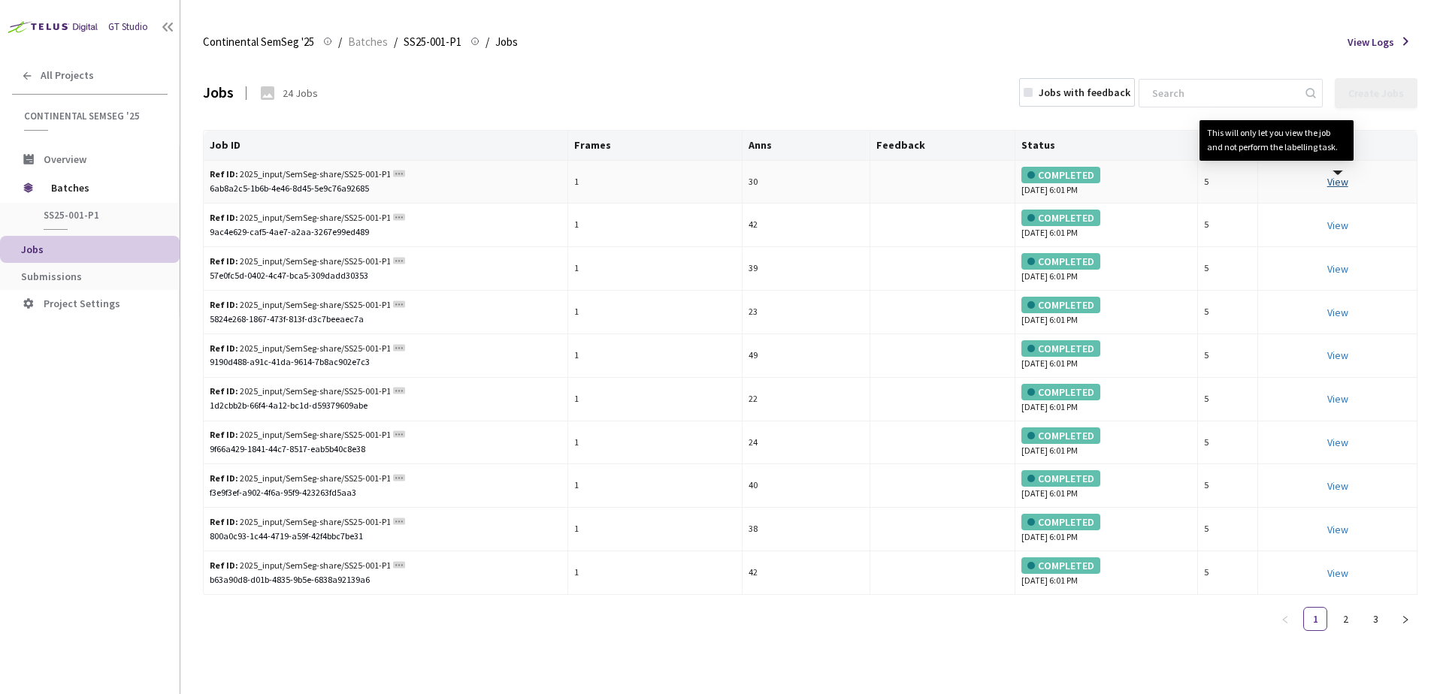
click at [1336, 181] on link "View This will only let you view the job and not perform the labelling task." at bounding box center [1337, 182] width 21 height 14
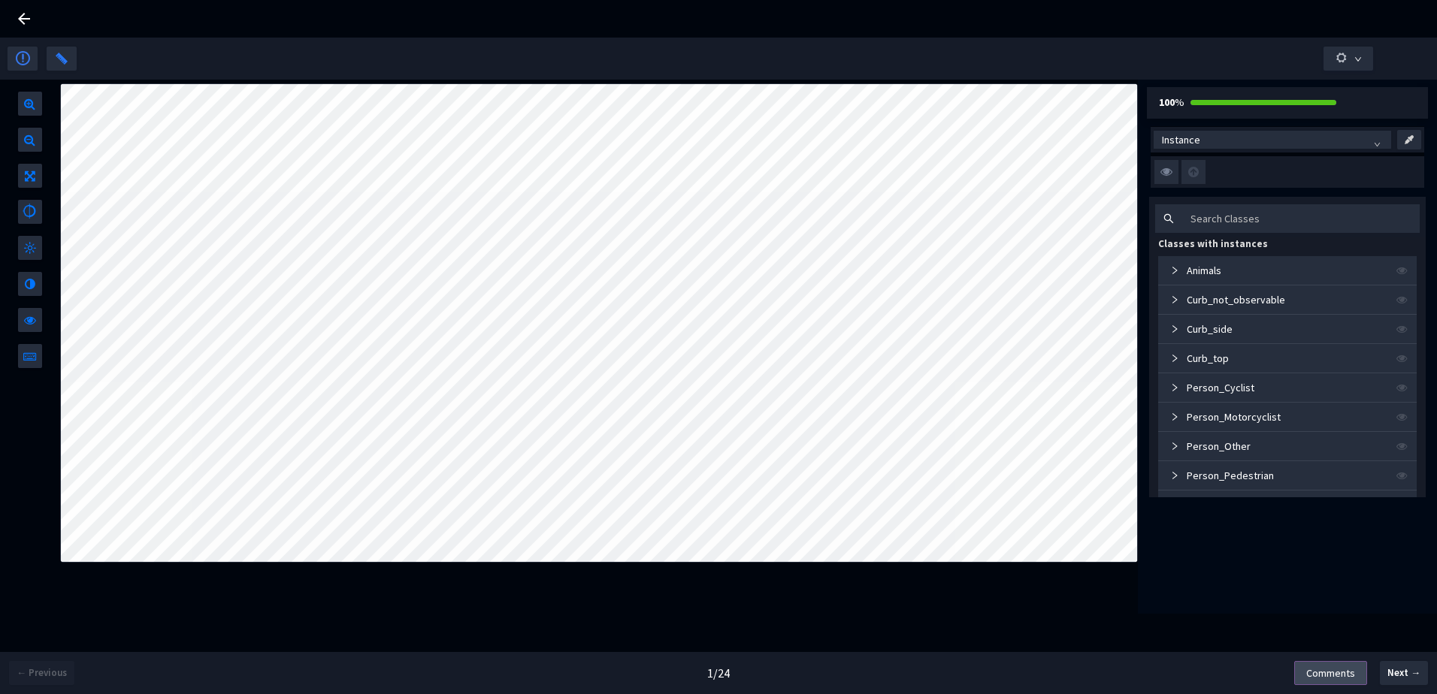
click at [1312, 677] on span "Comments" at bounding box center [1330, 673] width 49 height 17
click at [19, 26] on icon at bounding box center [24, 19] width 18 height 18
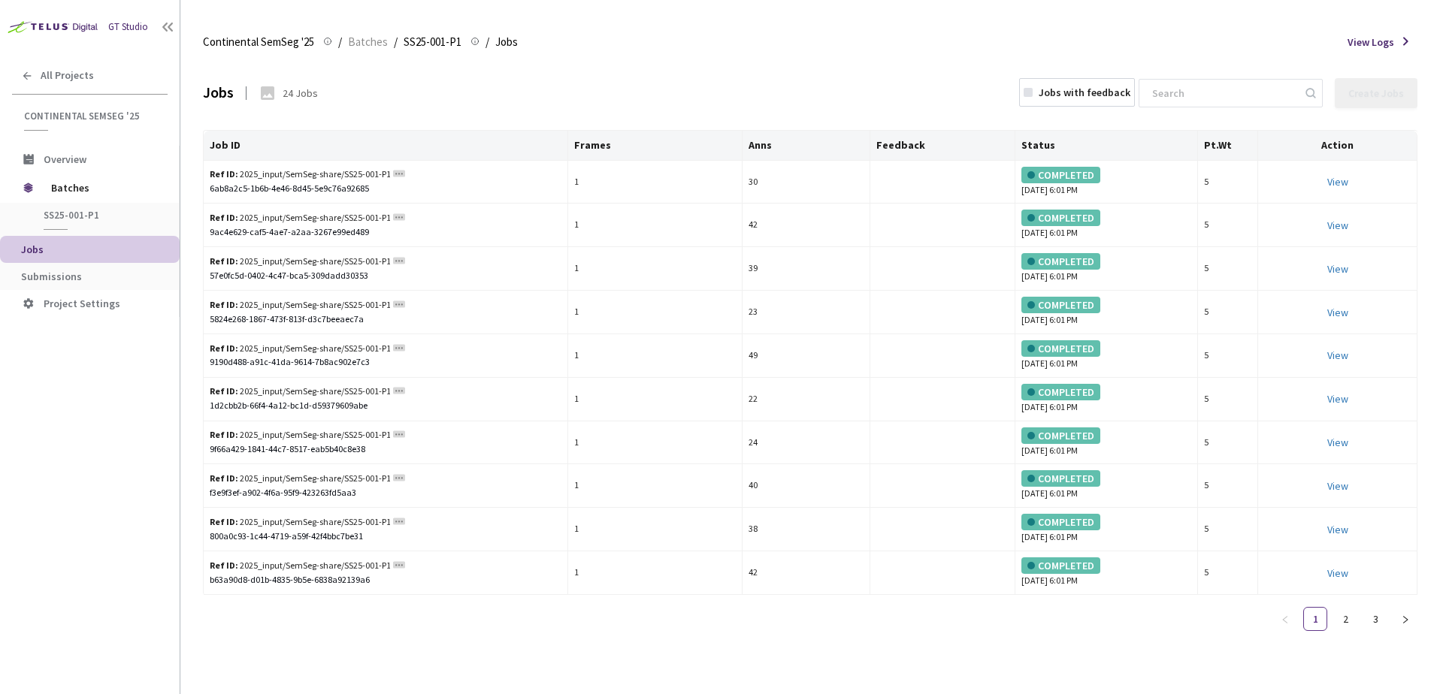
click at [1225, 142] on th "Pt.Wt" at bounding box center [1228, 146] width 61 height 30
click at [110, 26] on div "GT Studio" at bounding box center [128, 27] width 40 height 14
